Goal: Check status: Check status

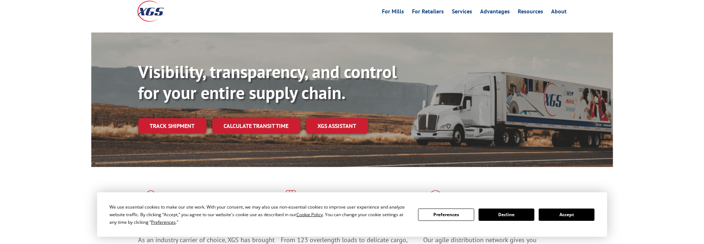
scroll to position [72, 0]
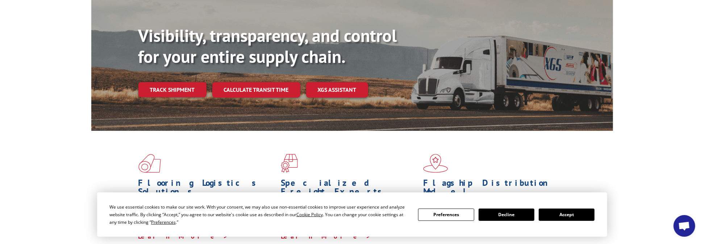
click at [564, 216] on button "Accept" at bounding box center [567, 215] width 56 height 12
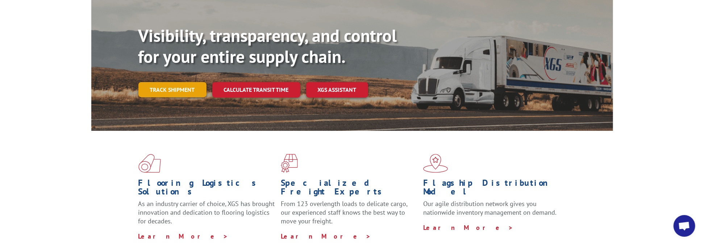
click at [183, 82] on link "Track shipment" at bounding box center [172, 89] width 68 height 15
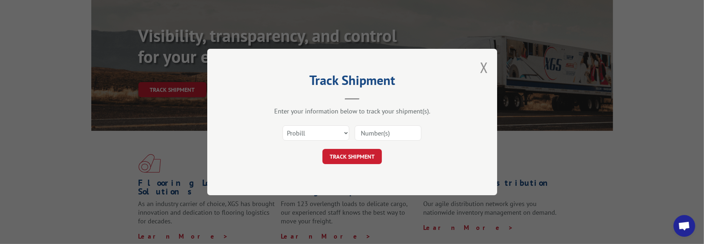
click at [374, 133] on input at bounding box center [388, 133] width 67 height 15
paste input "[URL][DOMAIN_NAME].."
type input "[URL][DOMAIN_NAME]"
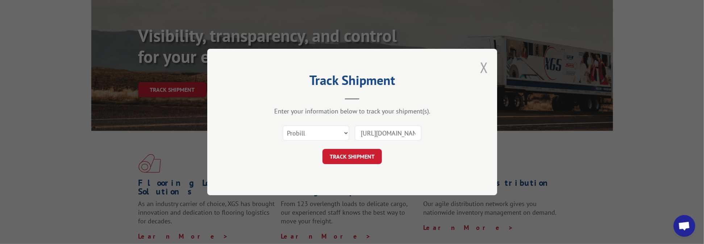
click at [481, 68] on button "Close modal" at bounding box center [484, 67] width 8 height 19
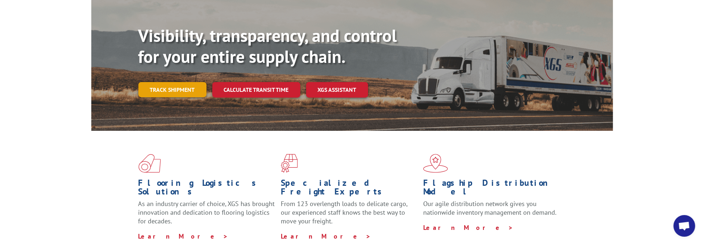
click at [177, 82] on link "Track shipment" at bounding box center [172, 89] width 68 height 15
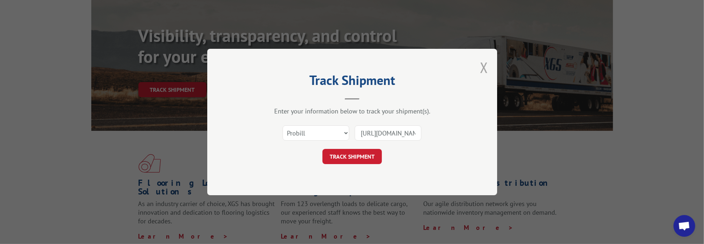
click at [484, 67] on button "Close modal" at bounding box center [484, 67] width 8 height 19
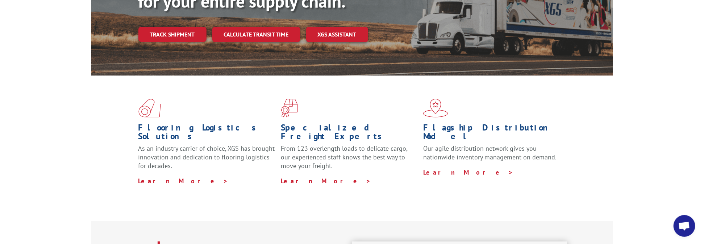
scroll to position [145, 0]
